Goal: Task Accomplishment & Management: Manage account settings

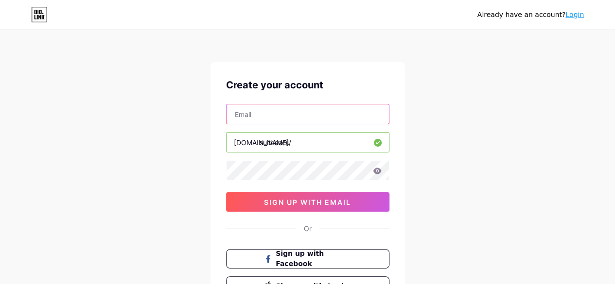
click at [276, 116] on input "text" at bounding box center [308, 114] width 162 height 19
type input "[EMAIL_ADDRESS][DOMAIN_NAME]"
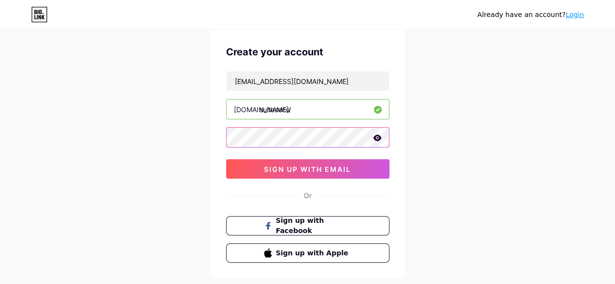
scroll to position [49, 0]
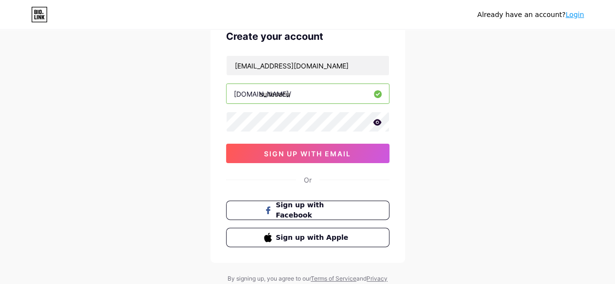
click at [374, 123] on icon at bounding box center [377, 122] width 8 height 6
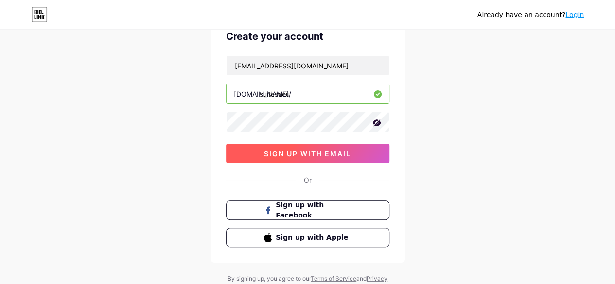
click at [356, 155] on button "sign up with email" at bounding box center [307, 153] width 163 height 19
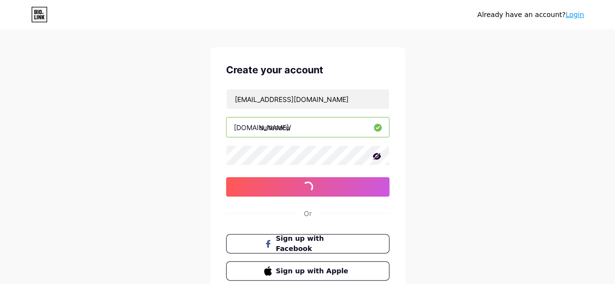
scroll to position [0, 0]
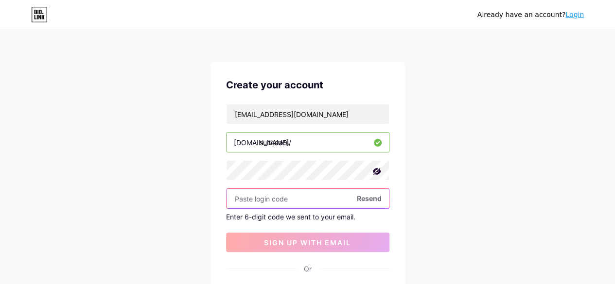
paste input "971146"
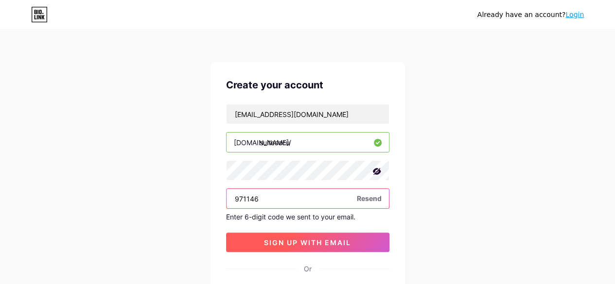
type input "971146"
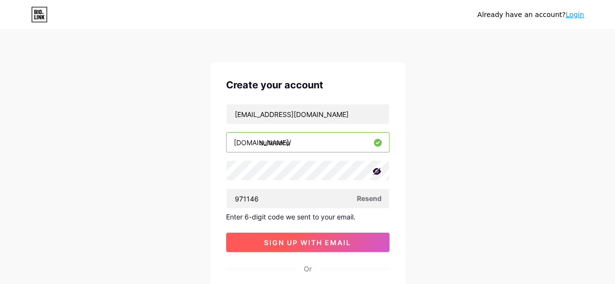
click at [315, 234] on button "sign up with email" at bounding box center [307, 242] width 163 height 19
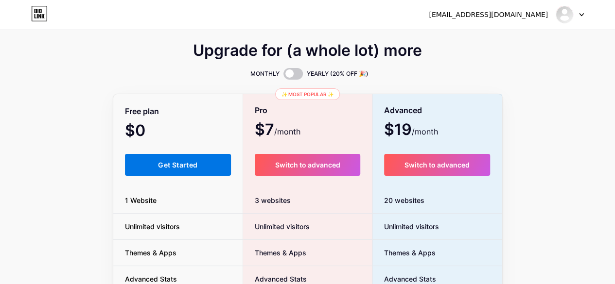
click at [215, 156] on button "Get Started" at bounding box center [178, 165] width 106 height 22
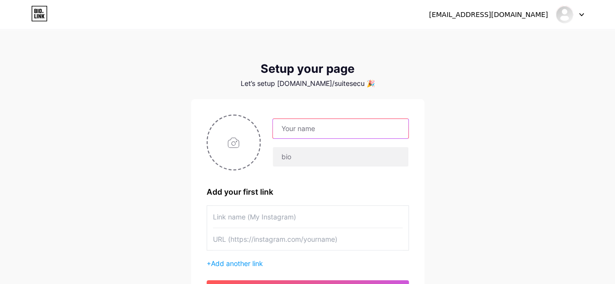
click at [304, 136] on input "text" at bounding box center [340, 128] width 135 height 19
drag, startPoint x: 55, startPoint y: 62, endPoint x: 52, endPoint y: 53, distance: 8.8
click at [55, 62] on div "[EMAIL_ADDRESS][DOMAIN_NAME] Dashboard Logout Setup your page Let’s setup [DOMA…" at bounding box center [307, 173] width 615 height 347
click at [327, 130] on input "text" at bounding box center [340, 128] width 135 height 19
type input "Suitesecu"
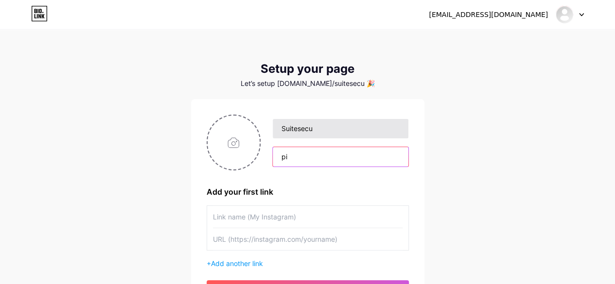
type input "p"
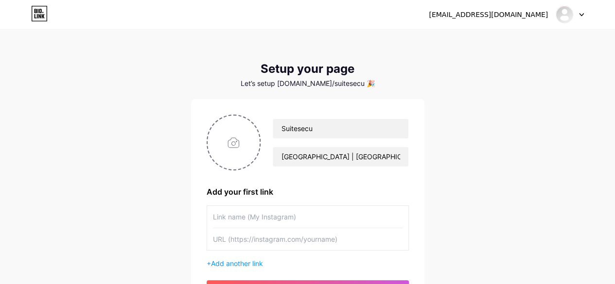
click at [498, 154] on div "[EMAIL_ADDRESS][DOMAIN_NAME] Dashboard Logout Setup your page Let’s setup [DOMA…" at bounding box center [307, 173] width 615 height 347
click at [352, 155] on input "[GEOGRAPHIC_DATA] | [GEOGRAPHIC_DATA] | tarqui" at bounding box center [340, 156] width 135 height 19
click at [277, 156] on input "[GEOGRAPHIC_DATA] | [GEOGRAPHIC_DATA] | Tarqui" at bounding box center [340, 156] width 135 height 19
type input "Alojamiento en [GEOGRAPHIC_DATA], [GEOGRAPHIC_DATA] y [GEOGRAPHIC_DATA]"
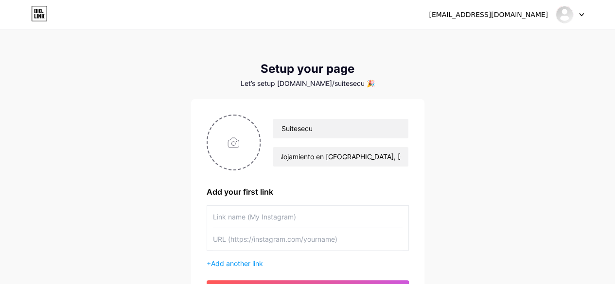
click at [292, 213] on input "text" at bounding box center [308, 217] width 190 height 22
type input "suitesecu"
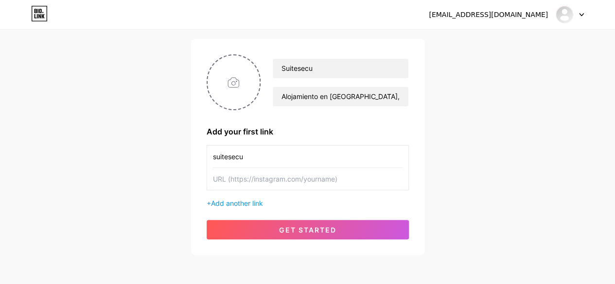
scroll to position [100, 0]
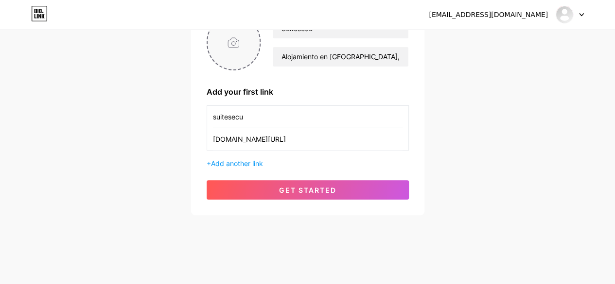
type input "[DOMAIN_NAME][URL]"
click at [230, 34] on input "file" at bounding box center [234, 43] width 53 height 54
type input "C:\fakepath\IMG_6901.PNG"
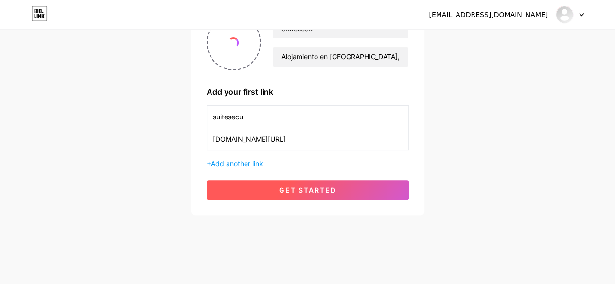
click at [349, 195] on button "get started" at bounding box center [308, 189] width 202 height 19
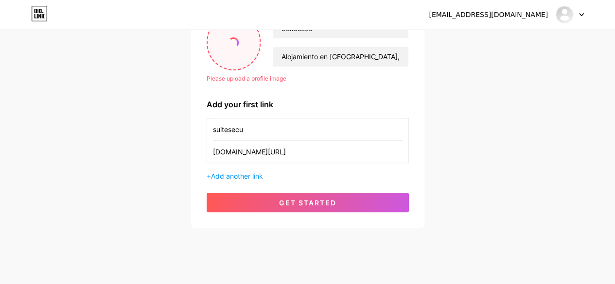
click at [226, 42] on input "file" at bounding box center [234, 43] width 53 height 54
click at [127, 207] on div "[EMAIL_ADDRESS][DOMAIN_NAME] Dashboard Logout Setup your page Let’s setup [DOMA…" at bounding box center [307, 79] width 615 height 359
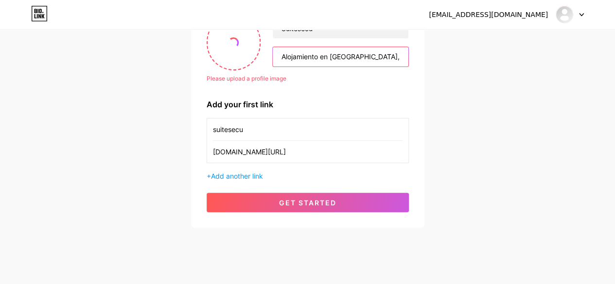
click at [367, 62] on input "Alojamiento en [GEOGRAPHIC_DATA], [GEOGRAPHIC_DATA] y [GEOGRAPHIC_DATA]" at bounding box center [340, 56] width 135 height 19
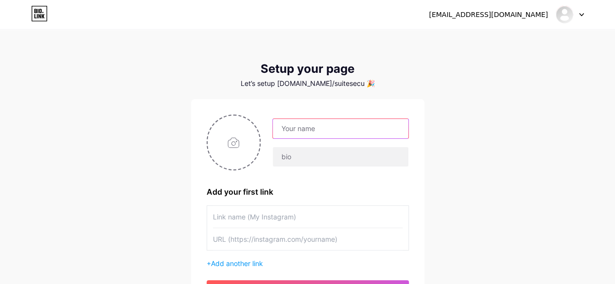
click at [306, 135] on input "text" at bounding box center [340, 128] width 135 height 19
type input "Suitesecu"
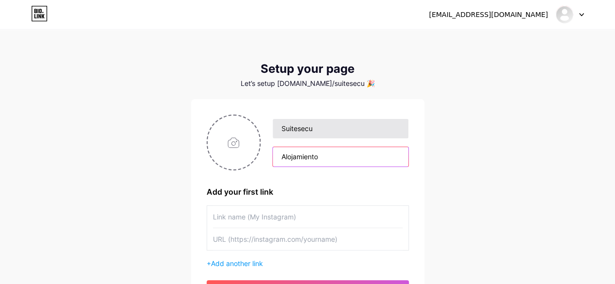
type input "Alojamiento"
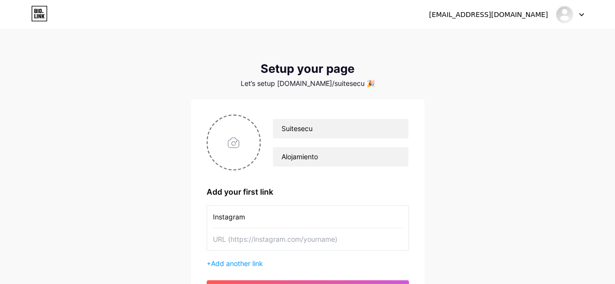
click at [273, 217] on input "Instagram" at bounding box center [308, 217] width 190 height 22
type input "I"
type input "Propiedades"
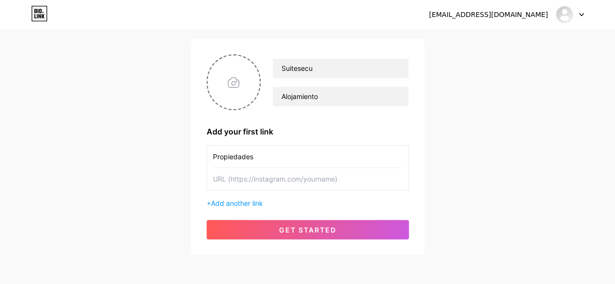
scroll to position [100, 0]
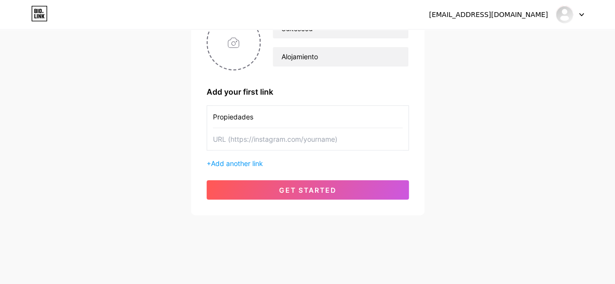
paste input "https://suitesecu.lodgify.com/es/1037600/propiedades"
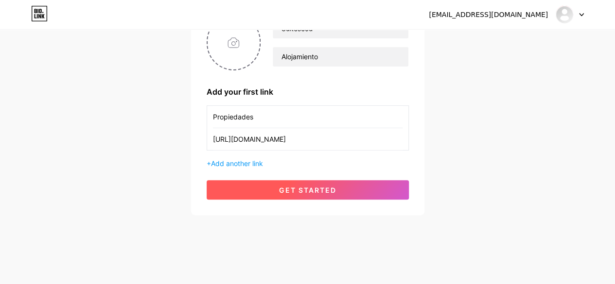
type input "https://suitesecu.lodgify.com/es/1037600/propiedades"
click at [339, 188] on button "get started" at bounding box center [308, 189] width 202 height 19
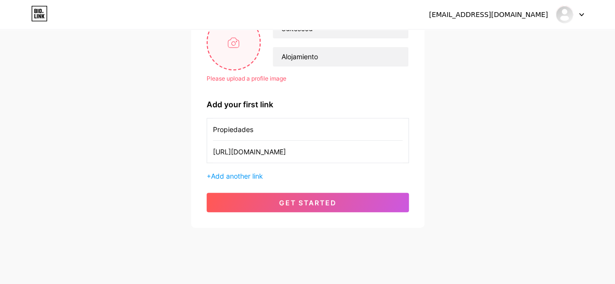
click at [231, 50] on input "file" at bounding box center [234, 43] width 53 height 54
type input "C:\fakepath\icon.PNG"
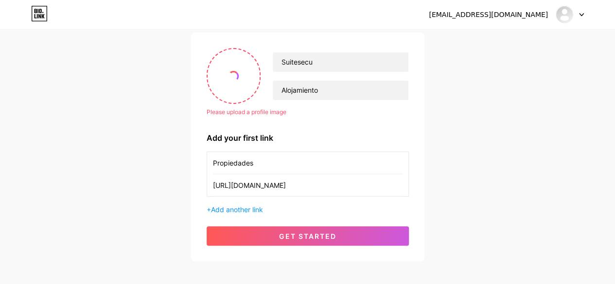
scroll to position [52, 0]
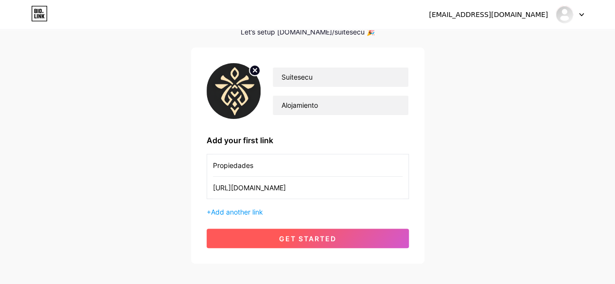
click at [341, 237] on button "get started" at bounding box center [308, 238] width 202 height 19
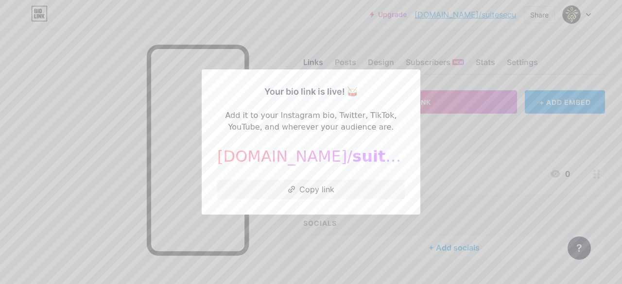
click at [437, 138] on div at bounding box center [311, 142] width 622 height 284
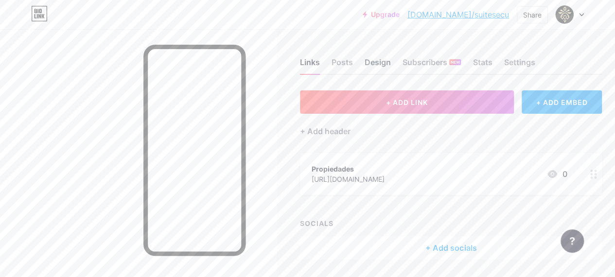
click at [385, 64] on div "Design" at bounding box center [378, 65] width 26 height 18
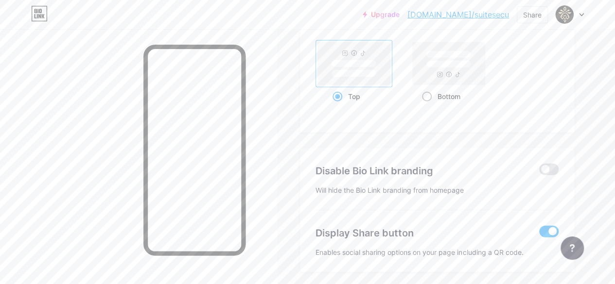
scroll to position [1367, 0]
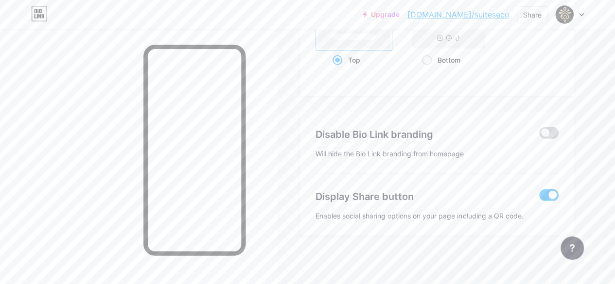
click at [548, 133] on span at bounding box center [548, 133] width 19 height 12
click at [539, 136] on input "checkbox" at bounding box center [539, 136] width 0 height 0
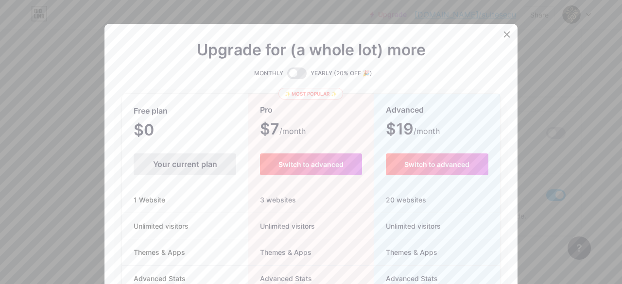
click at [548, 133] on div at bounding box center [311, 142] width 622 height 284
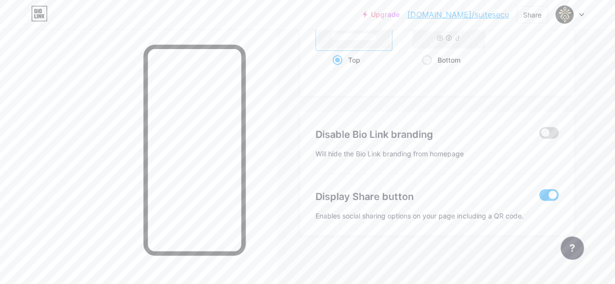
click at [545, 133] on span at bounding box center [548, 133] width 19 height 12
click at [539, 136] on input "checkbox" at bounding box center [539, 136] width 0 height 0
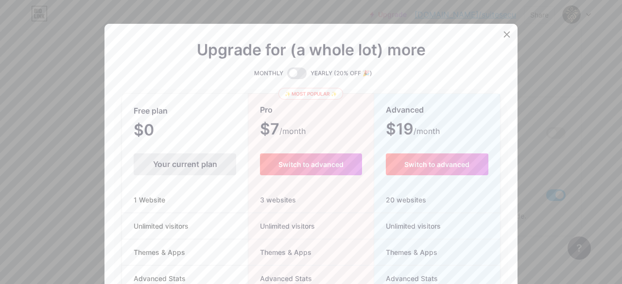
click at [557, 157] on div at bounding box center [311, 142] width 622 height 284
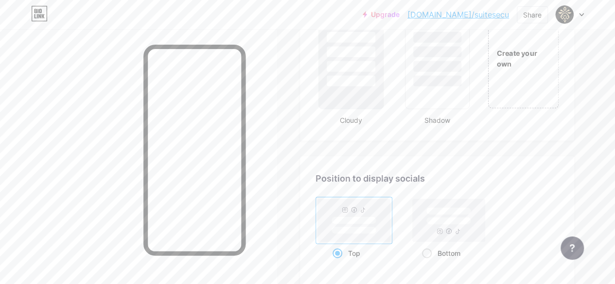
scroll to position [1318, 0]
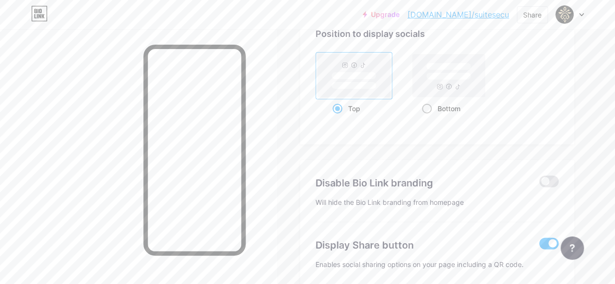
click at [473, 109] on div "Bottom" at bounding box center [449, 109] width 54 height 18
click at [428, 118] on input "Bottom" at bounding box center [425, 121] width 6 height 6
radio input "true"
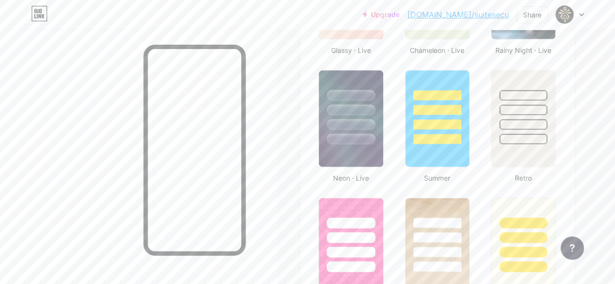
scroll to position [589, 0]
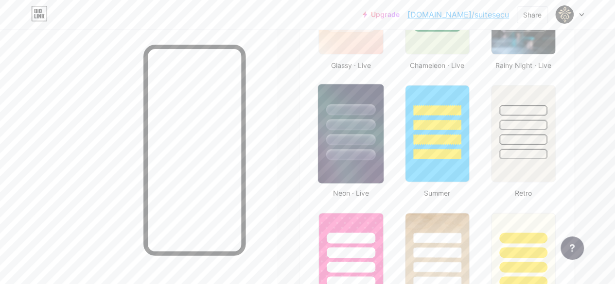
click at [363, 146] on div at bounding box center [351, 122] width 66 height 76
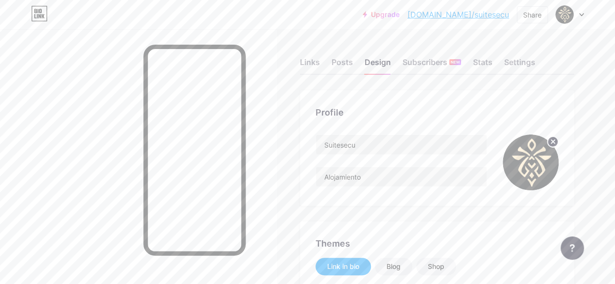
scroll to position [146, 0]
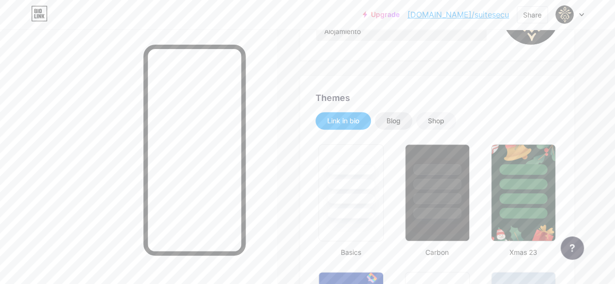
click at [396, 129] on div "Blog" at bounding box center [393, 121] width 37 height 18
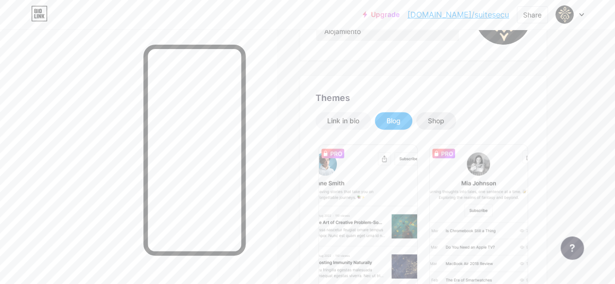
click at [429, 119] on div "Shop" at bounding box center [436, 121] width 40 height 18
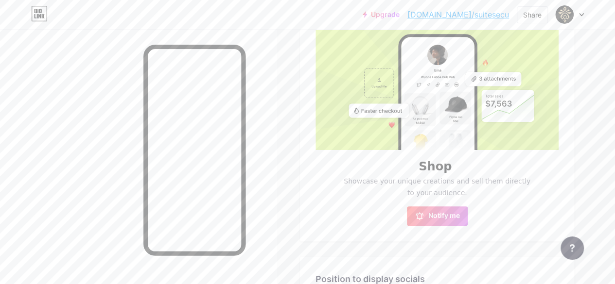
scroll to position [0, 0]
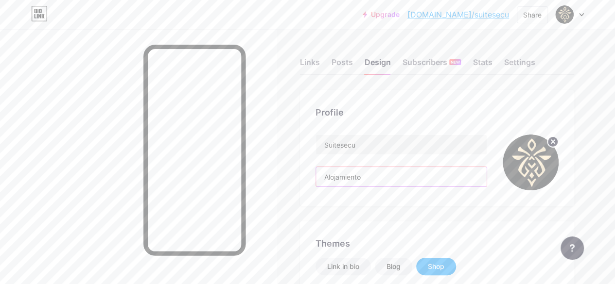
drag, startPoint x: 441, startPoint y: 180, endPoint x: 303, endPoint y: 172, distance: 138.8
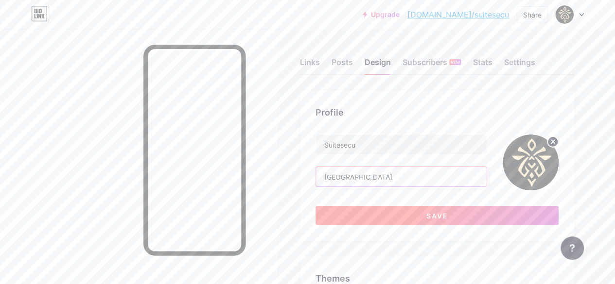
type input "[GEOGRAPHIC_DATA]"
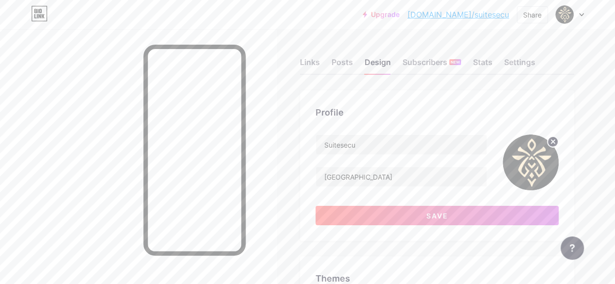
click at [569, 161] on div "Profile Suitesecu Cuenca Save" at bounding box center [437, 165] width 274 height 151
click at [540, 10] on div "Share" at bounding box center [532, 15] width 18 height 10
click at [489, 10] on link "bio.link/suitesecu" at bounding box center [458, 15] width 102 height 12
